Goal: Book appointment/travel/reservation

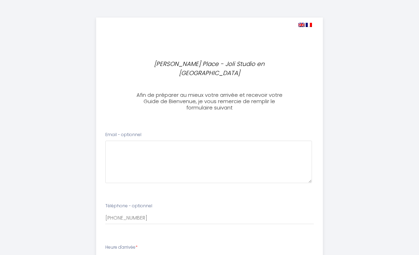
select select
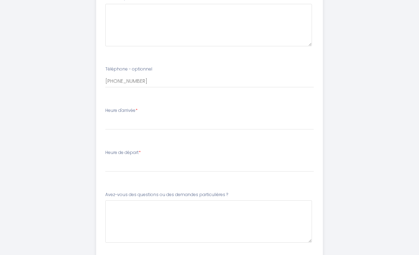
scroll to position [98, 0]
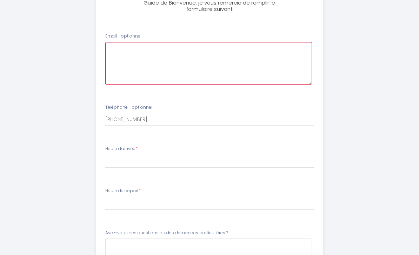
click at [175, 57] on optionnel0 at bounding box center [208, 63] width 207 height 42
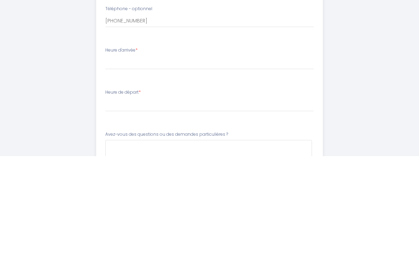
type optionnel0 "[EMAIL_ADDRESS][DOMAIN_NAME]"
click at [215, 155] on select "16:00 16:30 17:00 17:30 18:00 18:30 19:00 19:30 20:00 20:30 21:00 21:30 22:00 2…" at bounding box center [209, 161] width 209 height 13
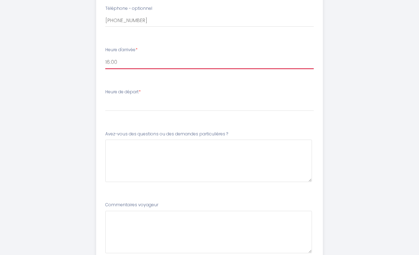
click at [186, 56] on select "16:00 16:30 17:00 17:30 18:00 18:30 19:00 19:30 20:00 20:30 21:00 21:30 22:00 2…" at bounding box center [209, 62] width 209 height 13
click at [222, 56] on select "16:00 16:30 17:00 17:30 18:00 18:30 19:00 19:30 20:00 20:30 21:00 21:30 22:00 2…" at bounding box center [209, 62] width 209 height 13
select select "16:00"
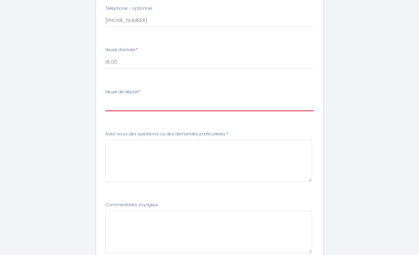
click at [196, 98] on select "00:00 00:30 01:00 01:30 02:00 02:30 03:00 03:30 04:00 04:30 05:00 05:30 06:00 0…" at bounding box center [209, 104] width 209 height 13
select select "10:00"
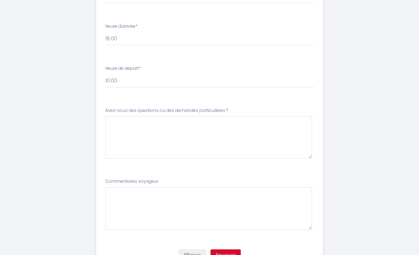
click at [232, 250] on button "Envoyer" at bounding box center [226, 256] width 30 height 12
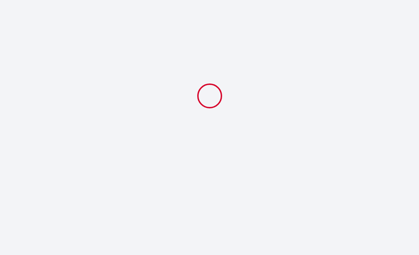
select select "10:00"
